Goal: Navigation & Orientation: Find specific page/section

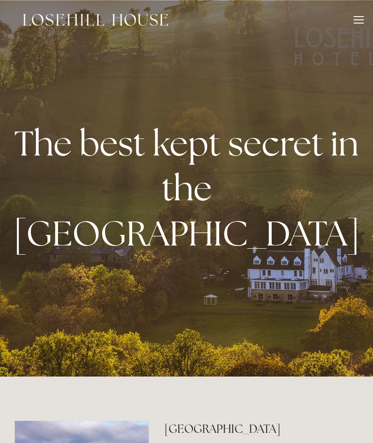
click at [356, 22] on div at bounding box center [359, 21] width 10 height 10
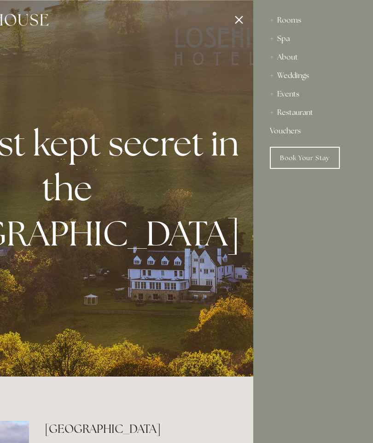
click at [296, 57] on div "About" at bounding box center [313, 57] width 87 height 18
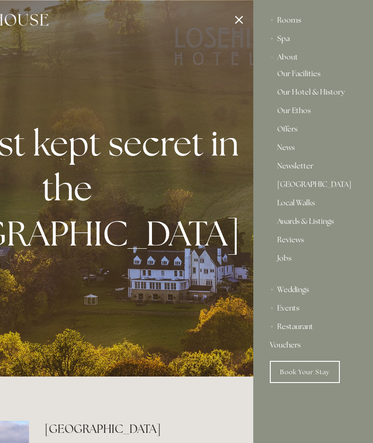
click at [307, 75] on link "Our Facilities" at bounding box center [314, 75] width 72 height 11
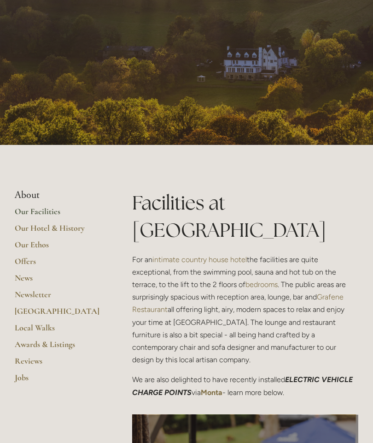
scroll to position [42, 0]
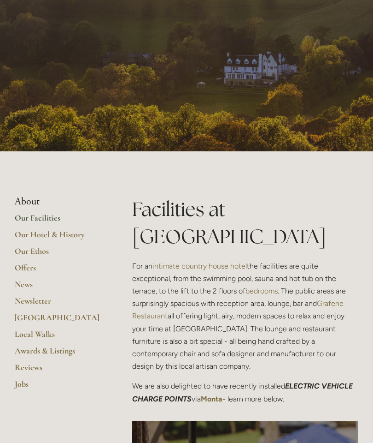
click at [68, 232] on link "Our Hotel & History" at bounding box center [59, 237] width 88 height 17
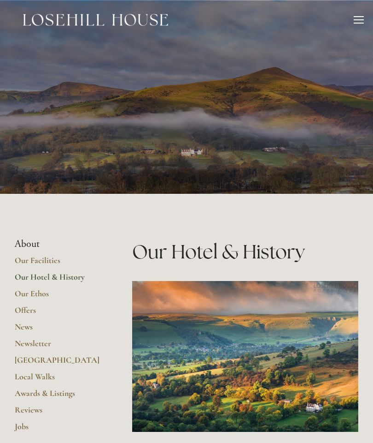
click at [355, 27] on div "Rooms Rooms Your Stay Book a stay Offers Spa About" at bounding box center [186, 20] width 355 height 40
click at [359, 25] on div at bounding box center [359, 21] width 10 height 10
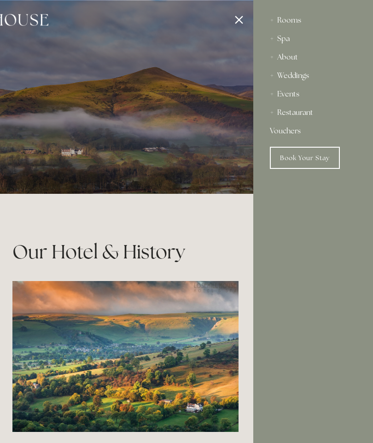
click at [297, 62] on div "About" at bounding box center [313, 57] width 87 height 18
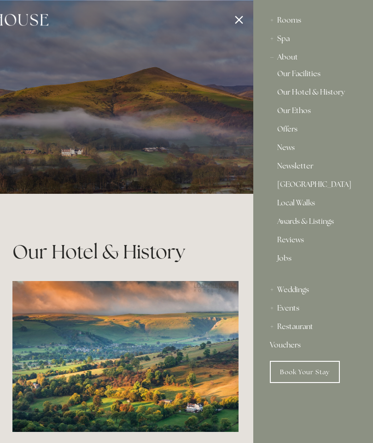
click at [306, 74] on link "Our Facilities" at bounding box center [314, 75] width 72 height 11
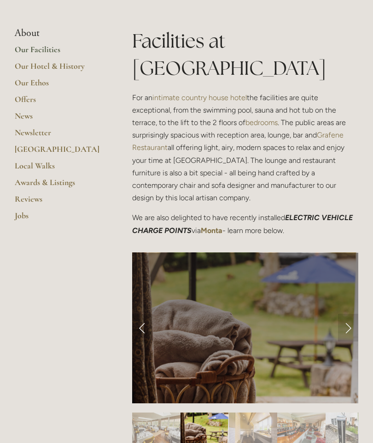
scroll to position [211, 0]
click at [349, 313] on link "Next Slide" at bounding box center [348, 327] width 20 height 28
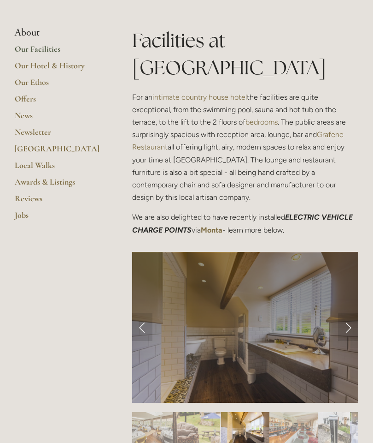
click at [347, 313] on link "Next Slide" at bounding box center [348, 327] width 20 height 28
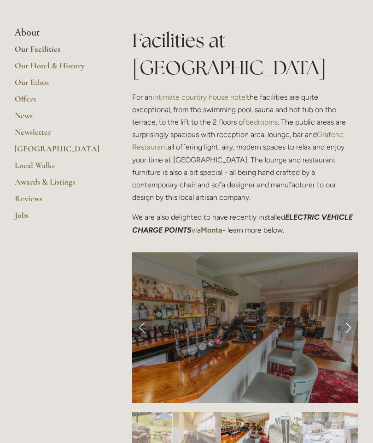
click at [352, 313] on link "Next Slide" at bounding box center [348, 327] width 20 height 28
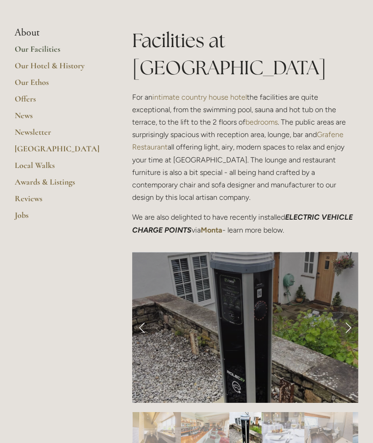
click at [349, 313] on link "Next Slide" at bounding box center [348, 327] width 20 height 28
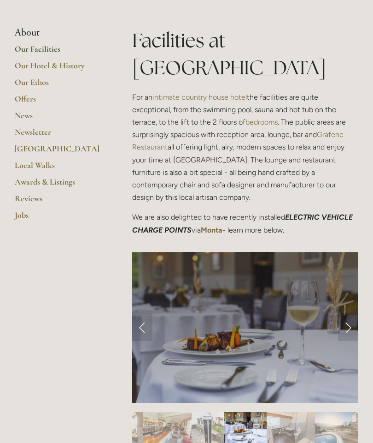
click at [349, 313] on link "Next Slide" at bounding box center [348, 327] width 20 height 28
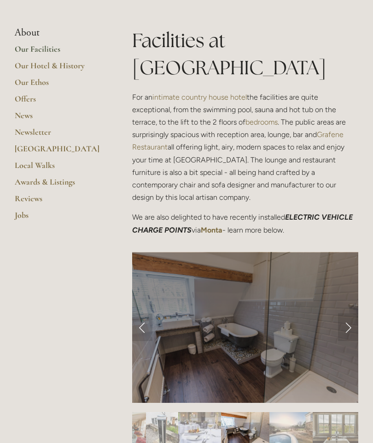
click at [352, 313] on link "Next Slide" at bounding box center [348, 327] width 20 height 28
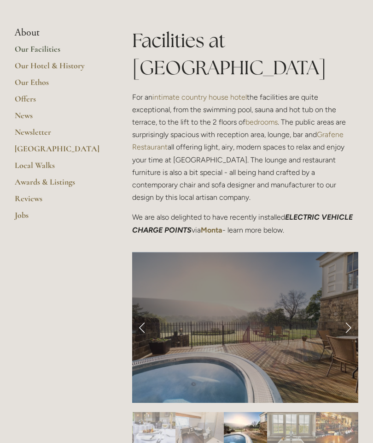
click at [348, 313] on link "Next Slide" at bounding box center [348, 327] width 20 height 28
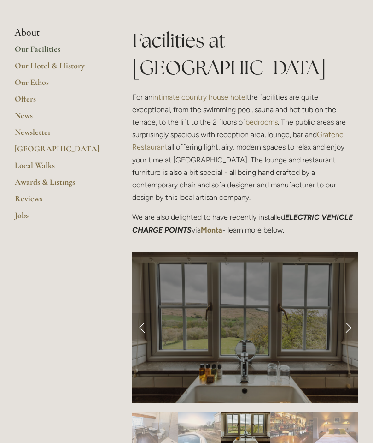
click at [346, 313] on link "Next Slide" at bounding box center [348, 327] width 20 height 28
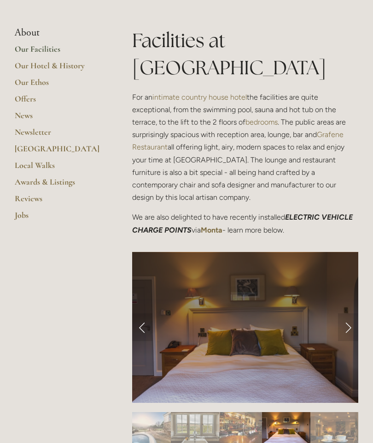
click at [346, 313] on link "Next Slide" at bounding box center [348, 327] width 20 height 28
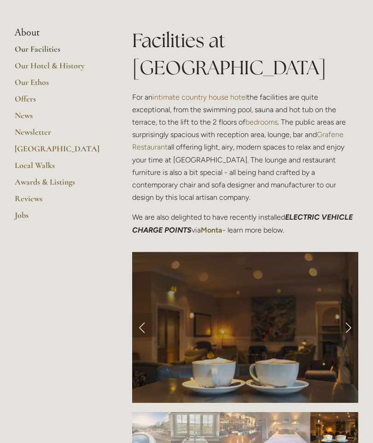
click at [349, 313] on link "Next Slide" at bounding box center [348, 327] width 20 height 28
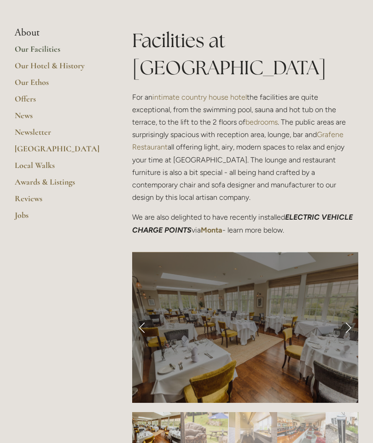
click at [349, 313] on link "Next Slide" at bounding box center [348, 327] width 20 height 28
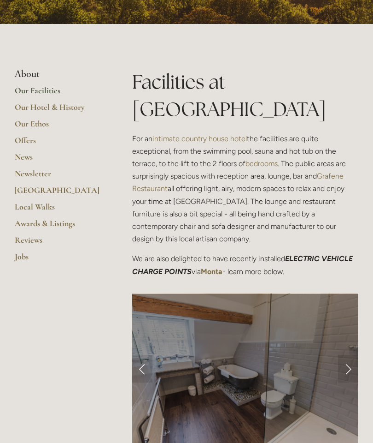
scroll to position [0, 0]
